Goal: Check status: Check status

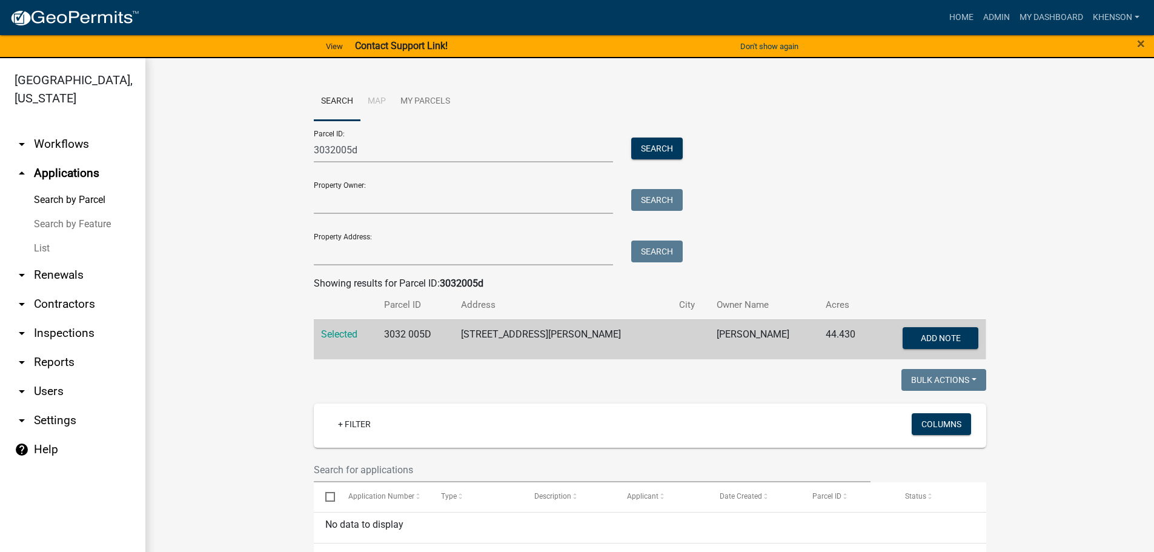
scroll to position [31, 0]
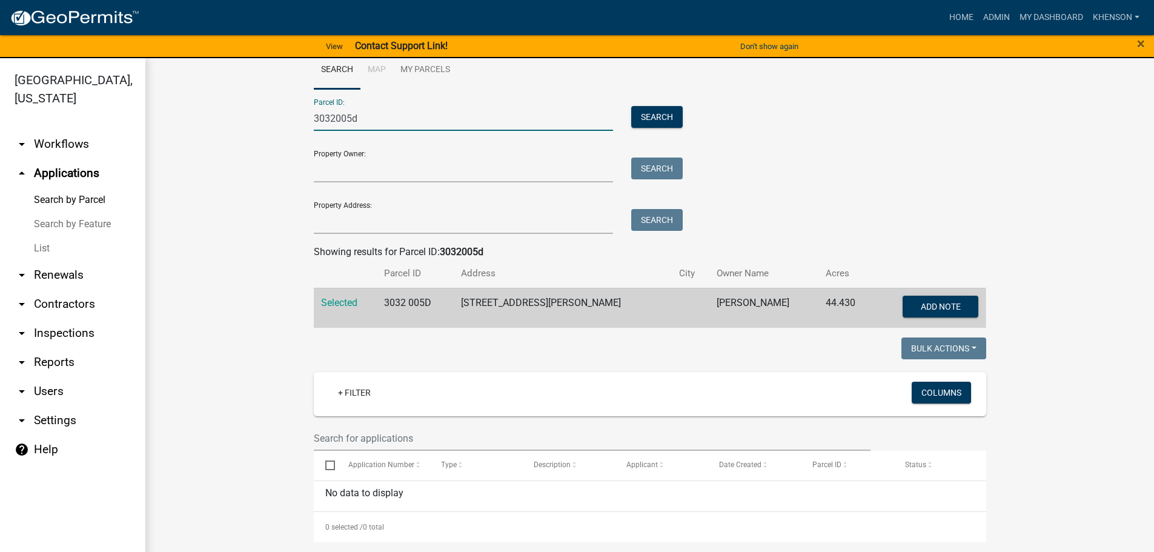
drag, startPoint x: 355, startPoint y: 115, endPoint x: 224, endPoint y: 119, distance: 130.9
click at [226, 119] on wm-workflow-application-search-view "Search Map My Parcels Parcel ID: 3032005d Search Property Owner: Search Propert…" at bounding box center [650, 296] width 960 height 491
click at [38, 246] on link "List" at bounding box center [72, 248] width 145 height 24
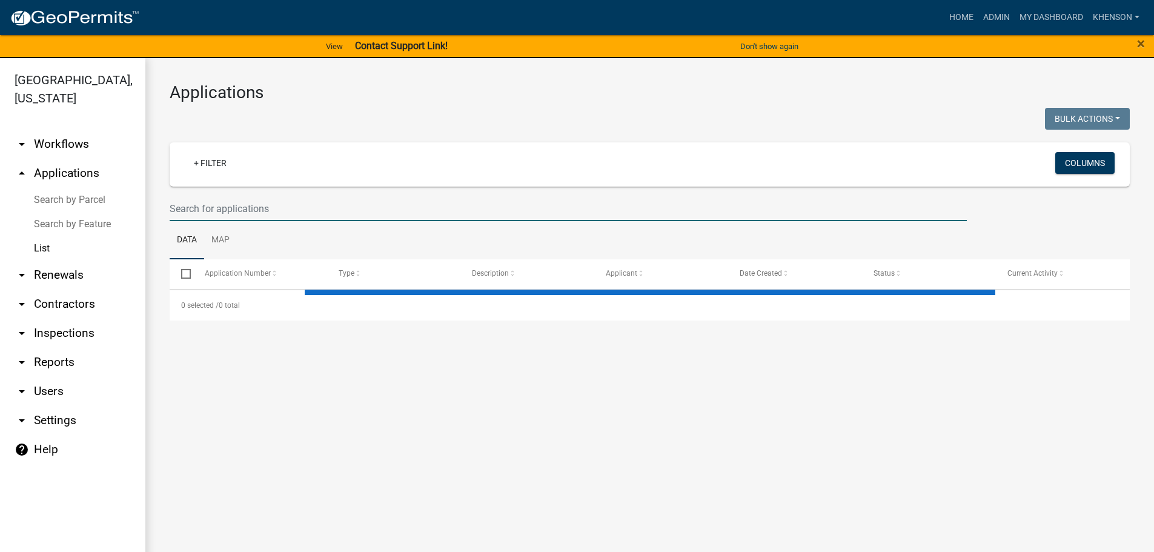
drag, startPoint x: 204, startPoint y: 205, endPoint x: 213, endPoint y: 202, distance: 9.6
click at [204, 205] on input "text" at bounding box center [568, 208] width 797 height 25
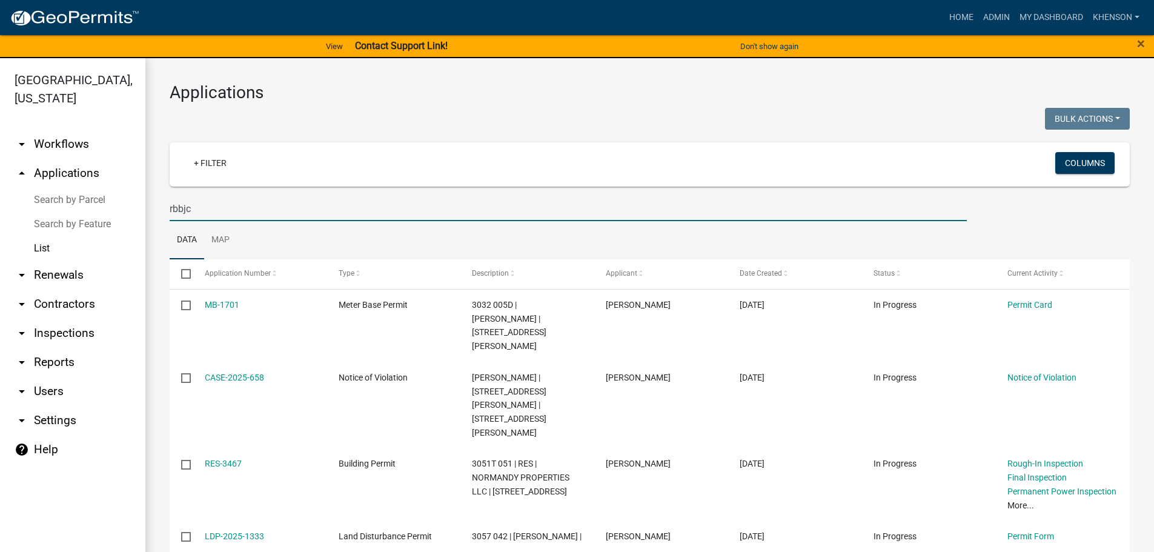
type input "rbbjc"
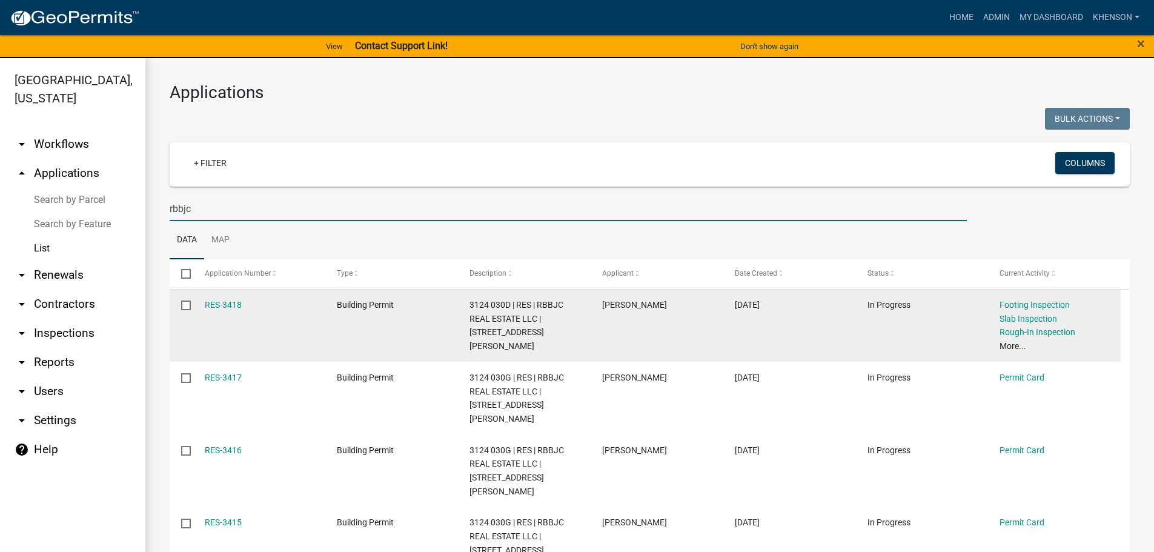
click at [529, 329] on div "3124 030D | RES | RBBJC REAL ESTATE LLC | [STREET_ADDRESS][PERSON_NAME]" at bounding box center [523, 325] width 109 height 55
